Goal: Transaction & Acquisition: Purchase product/service

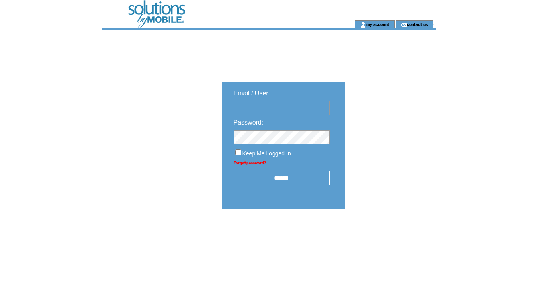
type input "********"
click at [283, 176] on input "******" at bounding box center [282, 178] width 96 height 14
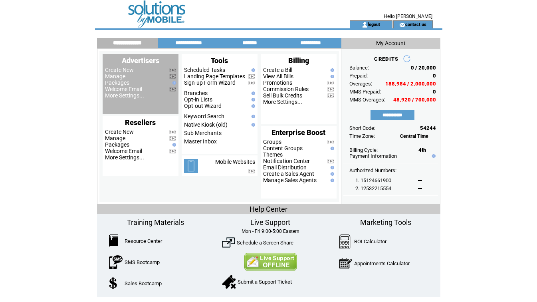
click at [119, 76] on link "Manage" at bounding box center [115, 76] width 20 height 6
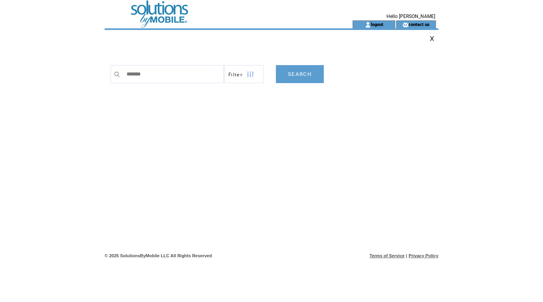
type input "********"
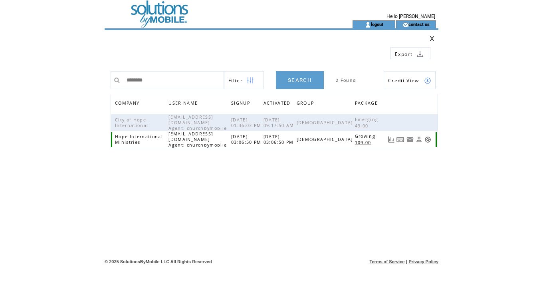
click at [404, 141] on link at bounding box center [400, 139] width 8 height 7
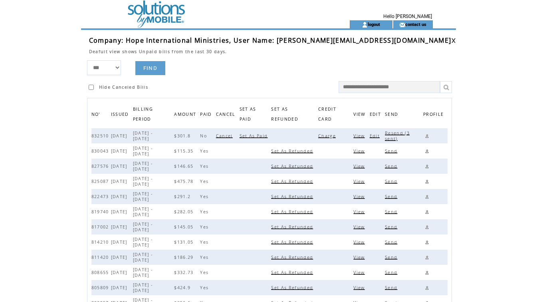
click at [324, 135] on span "Charge" at bounding box center [328, 136] width 20 height 6
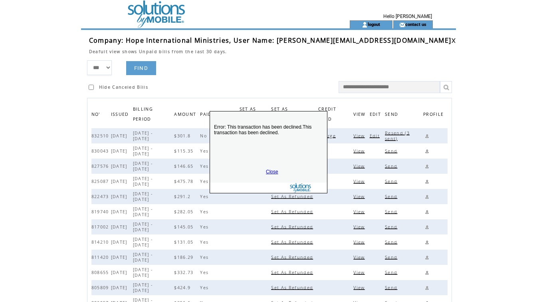
click at [270, 170] on link "Close" at bounding box center [272, 172] width 12 height 6
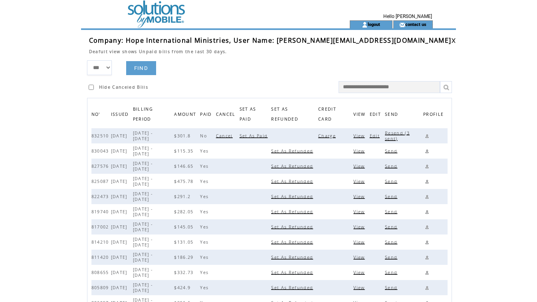
click at [390, 134] on span "Resend (3 sent)" at bounding box center [397, 135] width 25 height 11
drag, startPoint x: 297, startPoint y: 42, endPoint x: 379, endPoint y: 44, distance: 81.5
click at [379, 44] on td "Company: Hope International Ministries, User Name: ronkutinsky@gmail.com" at bounding box center [270, 40] width 363 height 9
drag, startPoint x: 379, startPoint y: 44, endPoint x: 313, endPoint y: 39, distance: 66.1
click at [313, 39] on span "Company: Hope International Ministries, User Name: ronkutinsky@gmail.com" at bounding box center [270, 40] width 363 height 9
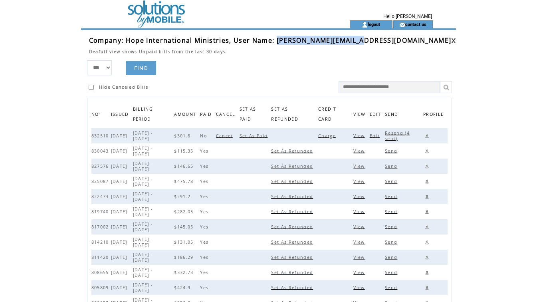
drag, startPoint x: 297, startPoint y: 42, endPoint x: 375, endPoint y: 42, distance: 78.3
click at [375, 42] on span "Company: Hope International Ministries, User Name: ronkutinsky@gmail.com" at bounding box center [270, 40] width 363 height 9
copy span "ronkutinsky@gmail.com"
drag, startPoint x: 389, startPoint y: 42, endPoint x: 395, endPoint y: 43, distance: 6.0
click at [389, 42] on td "Company: Hope International Ministries, User Name: ronkutinsky@gmail.com" at bounding box center [270, 40] width 363 height 9
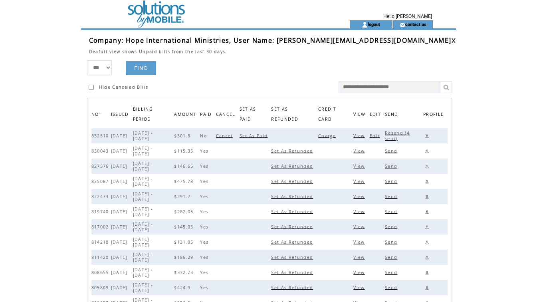
click at [423, 135] on link at bounding box center [427, 136] width 8 height 8
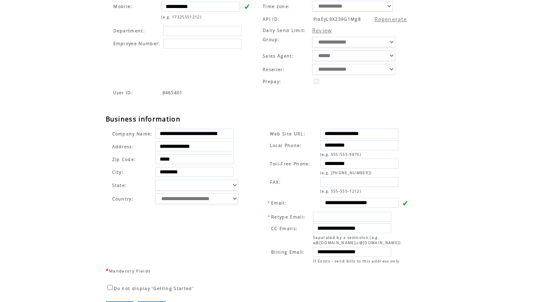
scroll to position [183, 0]
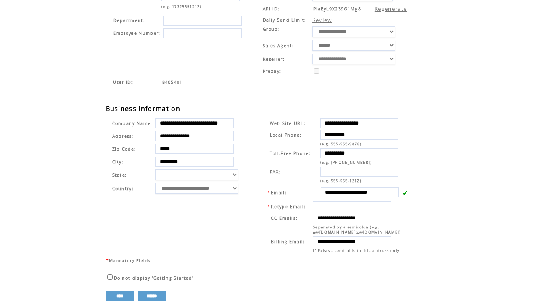
drag, startPoint x: 325, startPoint y: 223, endPoint x: 392, endPoint y: 223, distance: 67.9
drag, startPoint x: 392, startPoint y: 223, endPoint x: 335, endPoint y: 221, distance: 57.5
click at [335, 221] on input "**********" at bounding box center [352, 218] width 78 height 10
drag, startPoint x: 324, startPoint y: 223, endPoint x: 406, endPoint y: 225, distance: 82.3
click at [406, 225] on td "**********" at bounding box center [338, 227] width 145 height 55
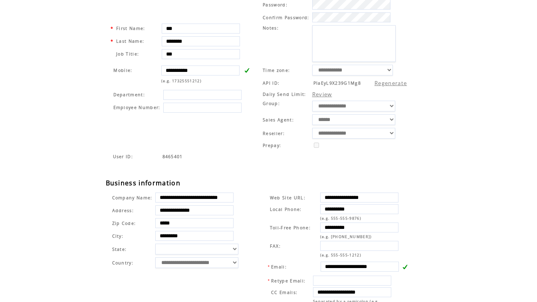
scroll to position [0, 0]
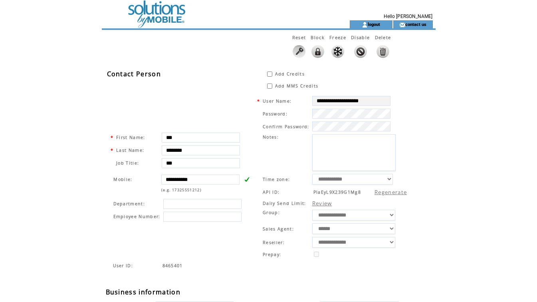
click at [149, 12] on td at bounding box center [211, 10] width 219 height 20
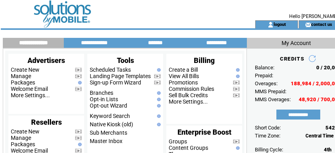
click at [164, 9] on td at bounding box center [117, 10] width 219 height 20
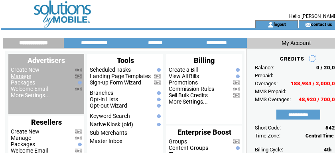
click at [28, 77] on link "Manage" at bounding box center [21, 76] width 20 height 6
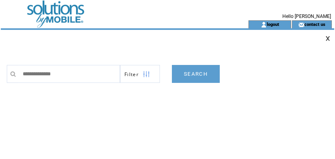
type input "**********"
click at [193, 73] on link "SEARCH" at bounding box center [196, 74] width 48 height 18
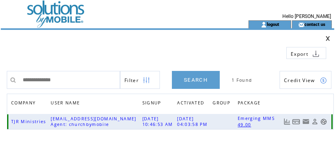
click at [296, 120] on link at bounding box center [297, 122] width 8 height 7
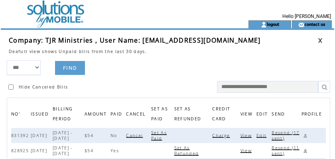
click at [225, 135] on span "Charge" at bounding box center [222, 136] width 20 height 6
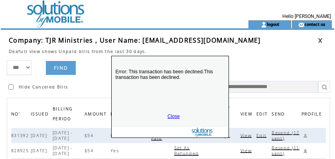
drag, startPoint x: 204, startPoint y: 140, endPoint x: 206, endPoint y: 74, distance: 65.9
click at [206, 75] on p "Error: This transaction has been declined.This transaction has been declined." at bounding box center [170, 85] width 117 height 48
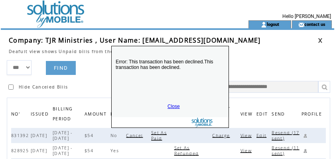
click at [176, 105] on link "Close" at bounding box center [174, 107] width 12 height 6
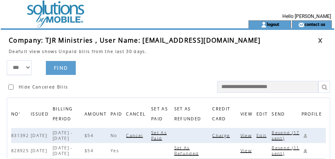
click at [319, 39] on link at bounding box center [320, 40] width 5 height 5
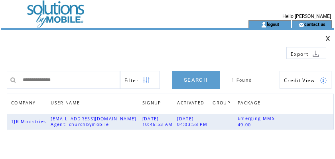
click at [110, 51] on td at bounding box center [131, 50] width 244 height 18
drag, startPoint x: 79, startPoint y: 79, endPoint x: -20, endPoint y: 77, distance: 99.5
click at [0, 77] on html "**********" at bounding box center [167, 79] width 335 height 159
paste input "**********"
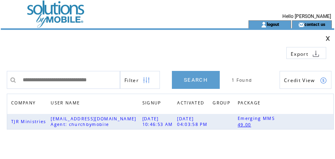
type input "**********"
click at [193, 84] on link "SEARCH" at bounding box center [196, 80] width 48 height 18
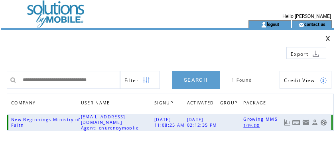
click at [296, 121] on link at bounding box center [297, 122] width 8 height 7
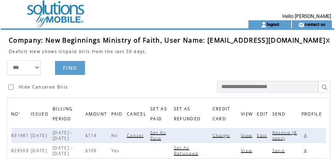
click at [226, 135] on span "Charge" at bounding box center [223, 136] width 20 height 6
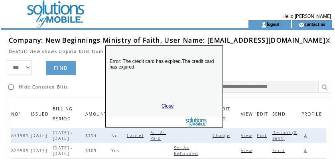
drag, startPoint x: 177, startPoint y: 139, endPoint x: 176, endPoint y: 56, distance: 83.5
click at [176, 56] on p "Error: The credit card has expired.The credit card has expired." at bounding box center [164, 75] width 117 height 48
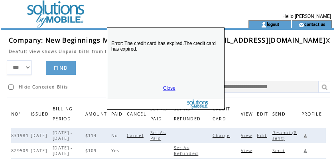
click at [172, 87] on link "Close" at bounding box center [169, 88] width 12 height 6
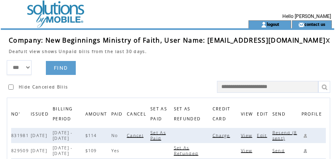
click at [283, 133] on span "Resend (8 sent)" at bounding box center [285, 135] width 25 height 11
click at [306, 135] on link at bounding box center [306, 136] width 8 height 8
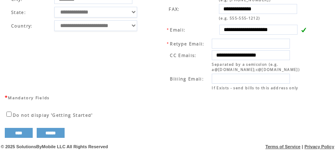
scroll to position [357, 0]
drag, startPoint x: 221, startPoint y: 50, endPoint x: 307, endPoint y: 49, distance: 86.7
click at [307, 49] on td "**********" at bounding box center [237, 64] width 145 height 55
click at [163, 34] on td "**********" at bounding box center [234, 23] width 163 height 141
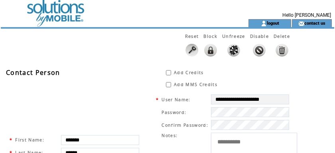
scroll to position [0, 0]
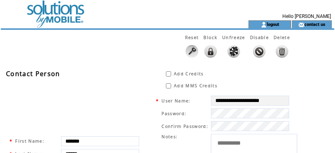
click at [65, 14] on td at bounding box center [110, 10] width 219 height 20
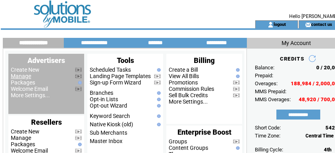
click at [16, 77] on link "Manage" at bounding box center [21, 76] width 20 height 6
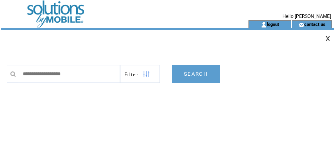
type input "**********"
click at [194, 73] on link "SEARCH" at bounding box center [196, 74] width 48 height 18
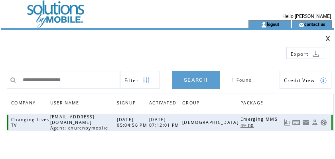
click at [295, 123] on link at bounding box center [297, 122] width 8 height 7
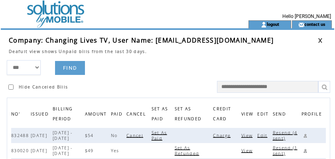
click at [225, 135] on span "Charge" at bounding box center [223, 136] width 20 height 6
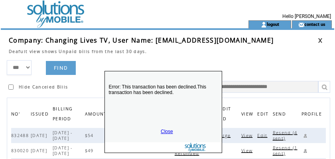
drag, startPoint x: 198, startPoint y: 141, endPoint x: 194, endPoint y: 95, distance: 45.7
click at [194, 95] on p "Error: This transaction has been declined.This transaction has been declined." at bounding box center [163, 100] width 117 height 48
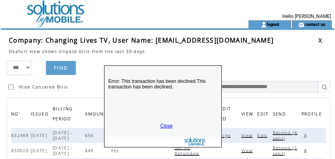
click at [168, 126] on link "Close" at bounding box center [167, 126] width 12 height 6
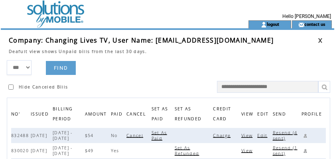
click at [286, 134] on span "Resend (4 sent)" at bounding box center [285, 135] width 25 height 11
drag, startPoint x: 155, startPoint y: 39, endPoint x: 214, endPoint y: 40, distance: 59.5
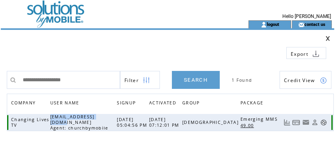
drag, startPoint x: 61, startPoint y: 117, endPoint x: 120, endPoint y: 117, distance: 58.7
click at [111, 117] on span "brosam2000@yahoo.com Agent: churchbymobile" at bounding box center [80, 122] width 60 height 17
copy span "brosam2000@yahoo.com"
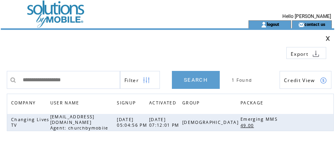
click at [187, 32] on td "Export" at bounding box center [168, 46] width 334 height 33
click at [329, 39] on link at bounding box center [328, 38] width 5 height 5
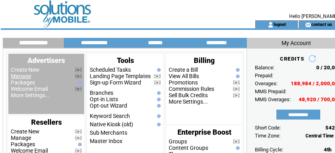
click at [20, 76] on link "Manage" at bounding box center [21, 76] width 20 height 6
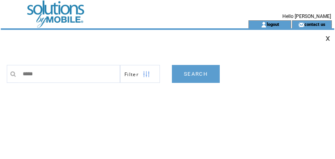
type input "*****"
click at [198, 70] on link "SEARCH" at bounding box center [196, 74] width 48 height 18
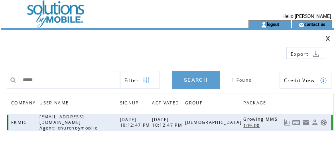
click at [295, 120] on link at bounding box center [297, 122] width 8 height 7
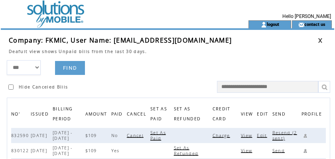
click at [224, 136] on span "Charge" at bounding box center [223, 136] width 20 height 6
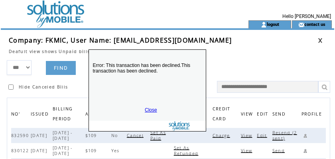
drag, startPoint x: 197, startPoint y: 145, endPoint x: 174, endPoint y: 68, distance: 79.6
click at [174, 68] on p "Error: This transaction has been declined.This transaction has been declined." at bounding box center [147, 79] width 117 height 48
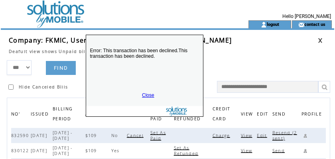
click at [142, 95] on link "Close" at bounding box center [148, 96] width 12 height 6
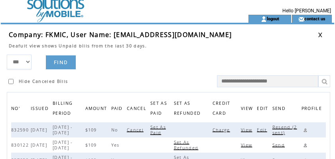
click at [262, 136] on td "Edit" at bounding box center [264, 130] width 15 height 15
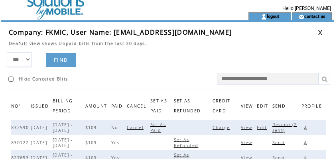
click at [261, 125] on td "Edit" at bounding box center [264, 127] width 15 height 15
click at [263, 128] on span "Edit" at bounding box center [263, 128] width 12 height 6
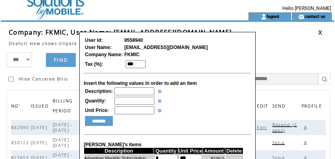
click at [128, 91] on input "text" at bounding box center [135, 91] width 40 height 8
type input "**********"
type input "*"
click at [96, 124] on input "********" at bounding box center [99, 121] width 28 height 10
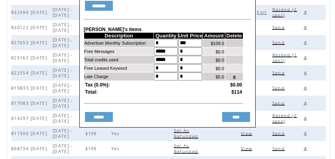
scroll to position [132, 0]
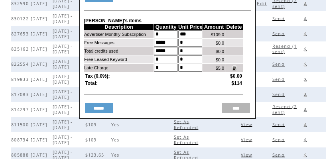
click at [232, 113] on input "****" at bounding box center [236, 108] width 28 height 10
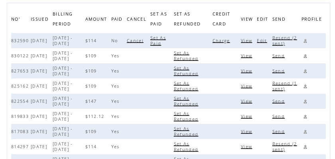
scroll to position [14, 0]
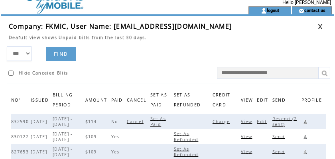
click at [285, 119] on span "Resend (2 sent)" at bounding box center [285, 121] width 25 height 11
click at [306, 122] on link at bounding box center [306, 122] width 8 height 8
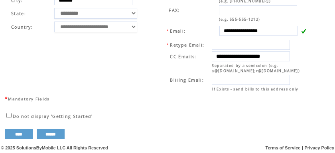
scroll to position [345, 0]
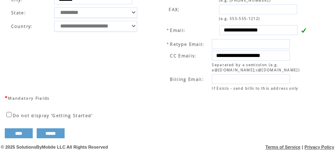
drag, startPoint x: 224, startPoint y: 37, endPoint x: 283, endPoint y: 40, distance: 58.8
click at [283, 35] on input "**********" at bounding box center [259, 30] width 78 height 10
drag, startPoint x: 155, startPoint y: 48, endPoint x: 166, endPoint y: 49, distance: 12.0
click at [155, 48] on td "**********" at bounding box center [234, 23] width 163 height 141
drag, startPoint x: 224, startPoint y: 61, endPoint x: 308, endPoint y: 62, distance: 84.2
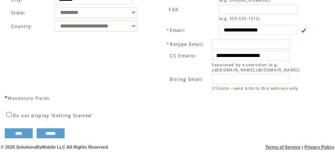
drag, startPoint x: 308, startPoint y: 62, endPoint x: 208, endPoint y: 59, distance: 100.3
click at [211, 57] on td "CC Emails:" at bounding box center [190, 55] width 41 height 11
drag, startPoint x: 222, startPoint y: 63, endPoint x: 329, endPoint y: 63, distance: 107.0
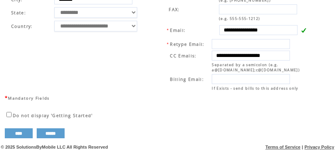
scroll to position [0, 0]
click at [157, 44] on td "**********" at bounding box center [234, 23] width 163 height 141
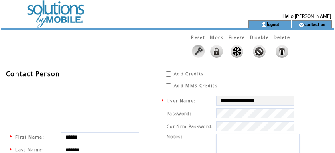
click at [53, 14] on td at bounding box center [110, 10] width 219 height 20
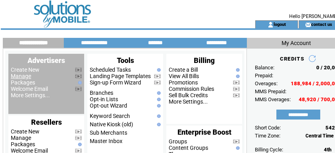
click at [22, 76] on link "Manage" at bounding box center [21, 76] width 20 height 6
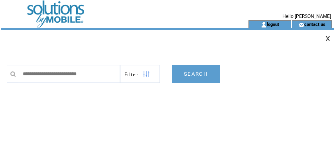
type input "**********"
click at [186, 76] on link "SEARCH" at bounding box center [196, 74] width 48 height 18
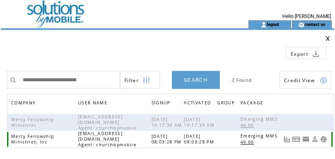
drag, startPoint x: 300, startPoint y: 139, endPoint x: 296, endPoint y: 137, distance: 4.1
click at [296, 137] on link at bounding box center [297, 139] width 8 height 7
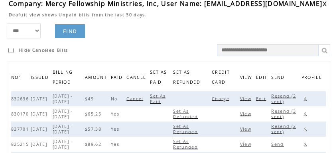
scroll to position [72, 0]
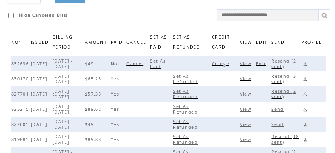
click at [232, 63] on span "Charge" at bounding box center [222, 64] width 20 height 6
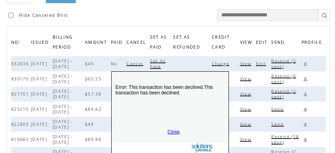
drag, startPoint x: 202, startPoint y: 135, endPoint x: 196, endPoint y: 95, distance: 40.7
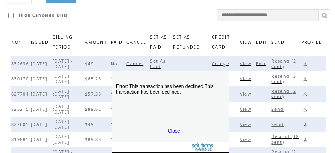
drag, startPoint x: 196, startPoint y: 95, endPoint x: 173, endPoint y: 132, distance: 43.6
click at [173, 132] on link "Close" at bounding box center [174, 132] width 12 height 6
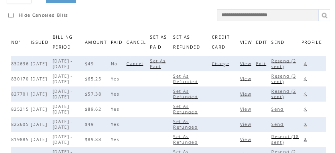
click at [268, 64] on span "Edit" at bounding box center [262, 64] width 12 height 6
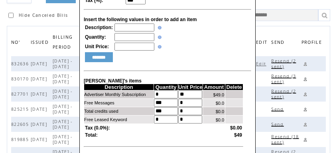
click at [118, 29] on input "text" at bounding box center [135, 28] width 40 height 8
type input "**********"
type input "*"
click at [91, 62] on input "********" at bounding box center [99, 57] width 28 height 10
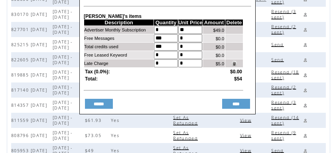
scroll to position [149, 0]
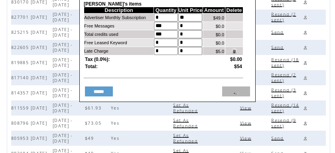
click at [235, 97] on input "****" at bounding box center [236, 92] width 28 height 10
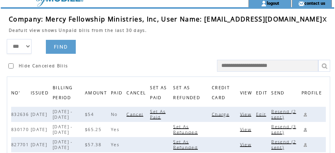
scroll to position [0, 0]
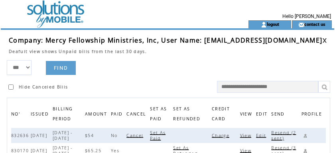
click at [288, 131] on span "Resend (2 sent)" at bounding box center [284, 135] width 25 height 11
click at [281, 21] on td "logout" at bounding box center [270, 24] width 43 height 8
click at [278, 25] on link "logout" at bounding box center [273, 24] width 12 height 5
